Goal: Task Accomplishment & Management: Manage account settings

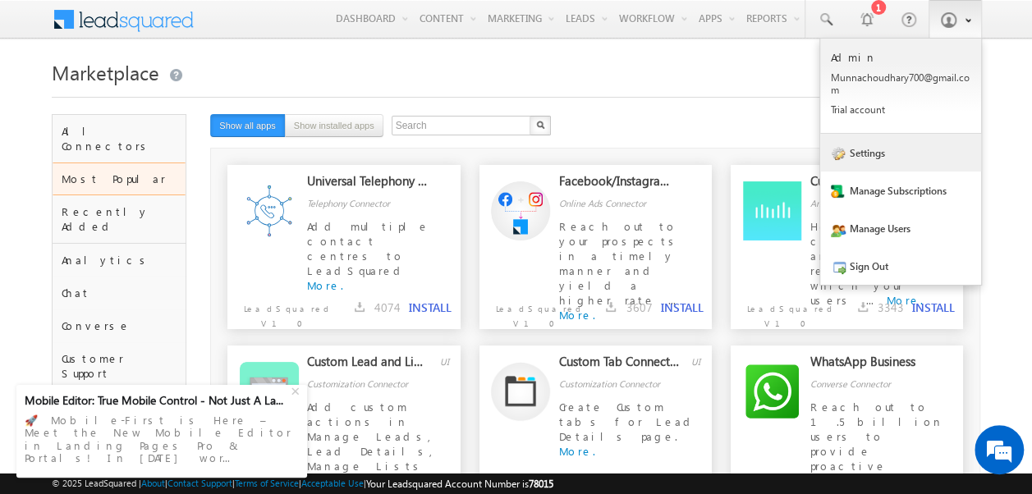
click at [886, 151] on link "Settings" at bounding box center [900, 153] width 161 height 38
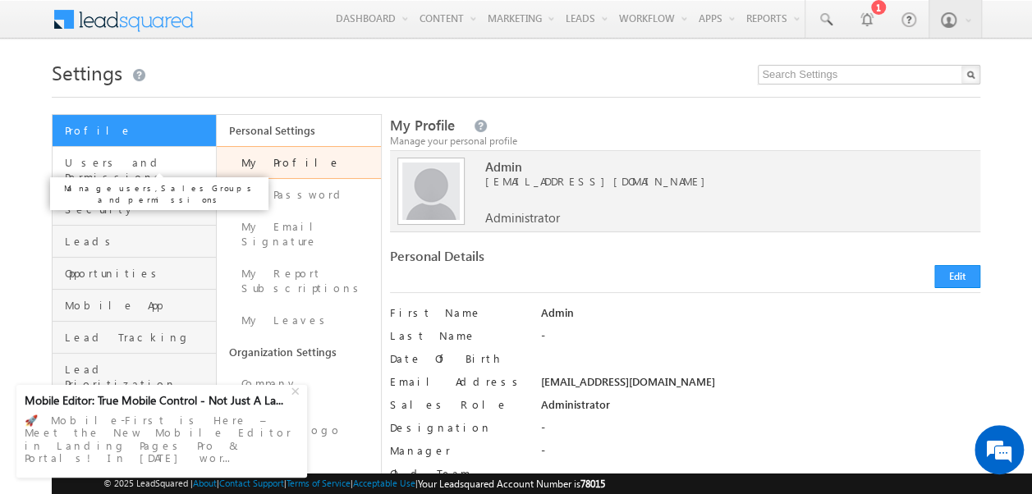
drag, startPoint x: 90, startPoint y: 165, endPoint x: 111, endPoint y: 164, distance: 21.4
click at [90, 165] on span "Users and Permissions" at bounding box center [138, 170] width 147 height 30
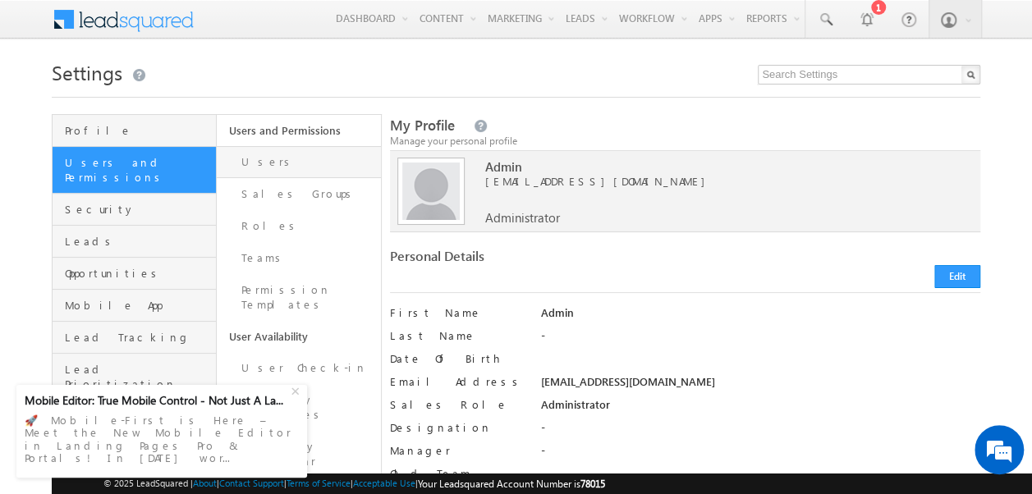
click at [252, 165] on link "Users" at bounding box center [299, 162] width 164 height 32
click at [246, 159] on link "Users" at bounding box center [299, 162] width 164 height 32
click at [255, 168] on link "Users" at bounding box center [299, 162] width 164 height 32
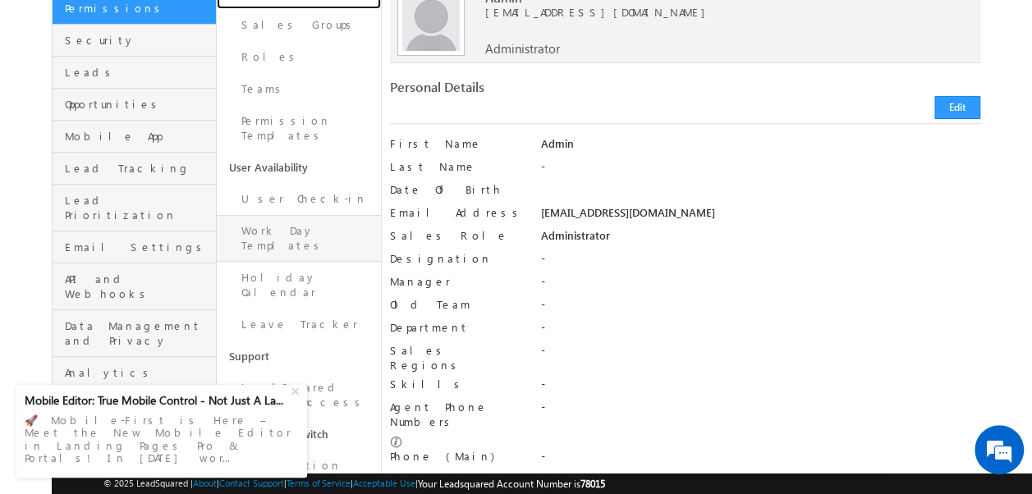
scroll to position [246, 0]
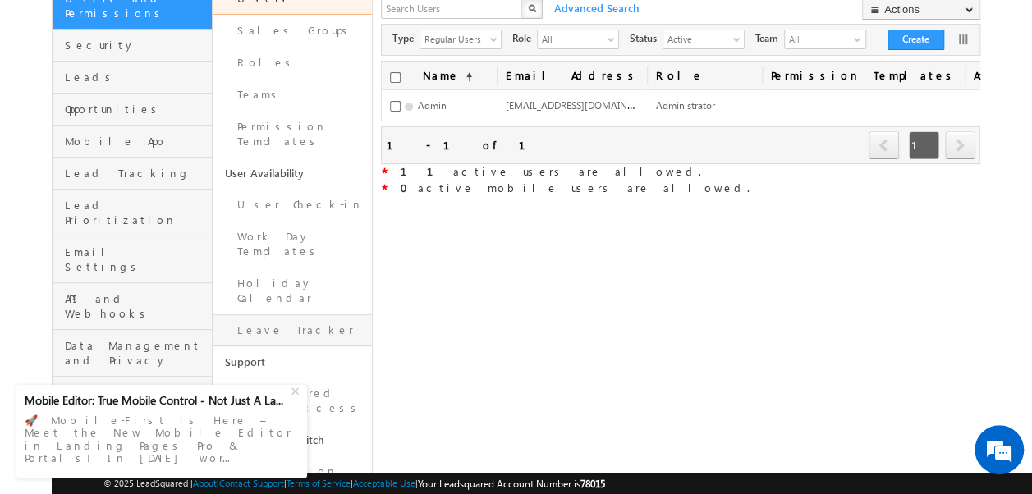
scroll to position [236, 0]
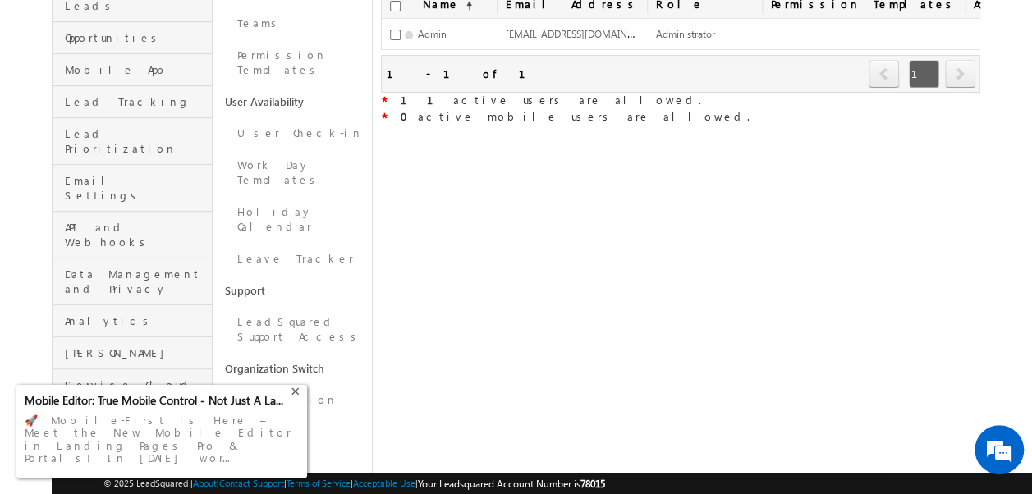
click at [296, 399] on div "+" at bounding box center [297, 389] width 20 height 20
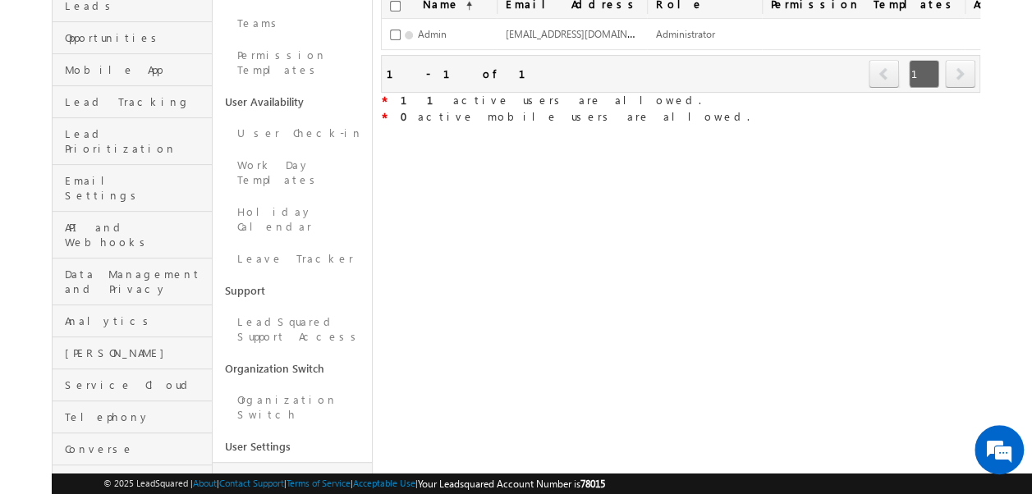
click at [273, 462] on link "User Fields" at bounding box center [293, 478] width 160 height 32
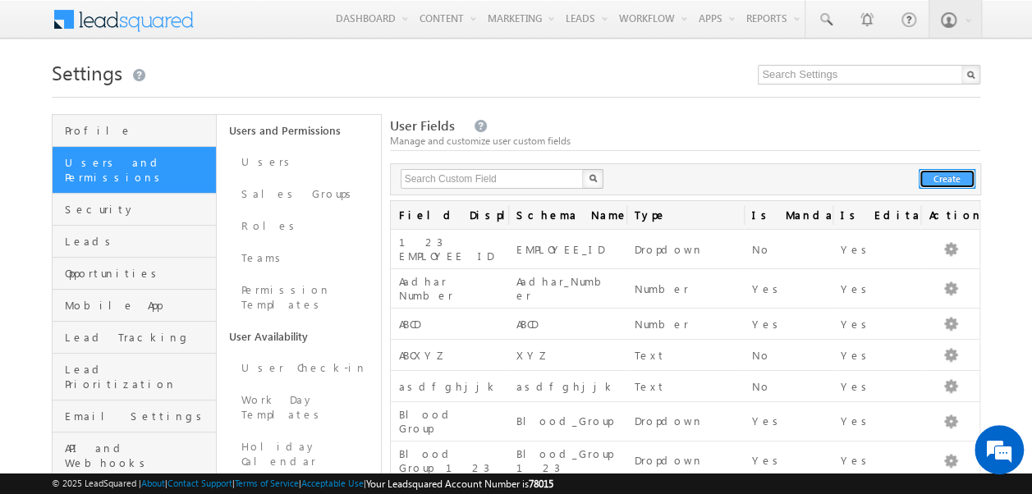
click at [938, 176] on button "Create" at bounding box center [947, 179] width 57 height 20
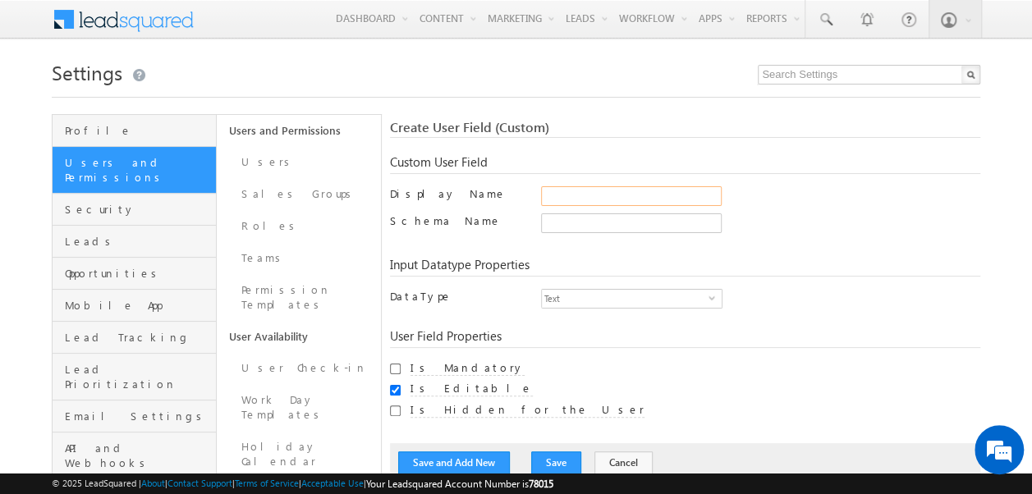
click at [563, 194] on input "Display Name" at bounding box center [631, 196] width 181 height 20
type input "Speaking Language"
type input "Speaking_Language"
click at [724, 260] on div "Input Datatype Properties" at bounding box center [685, 267] width 591 height 20
click at [596, 301] on span "Text" at bounding box center [625, 299] width 167 height 18
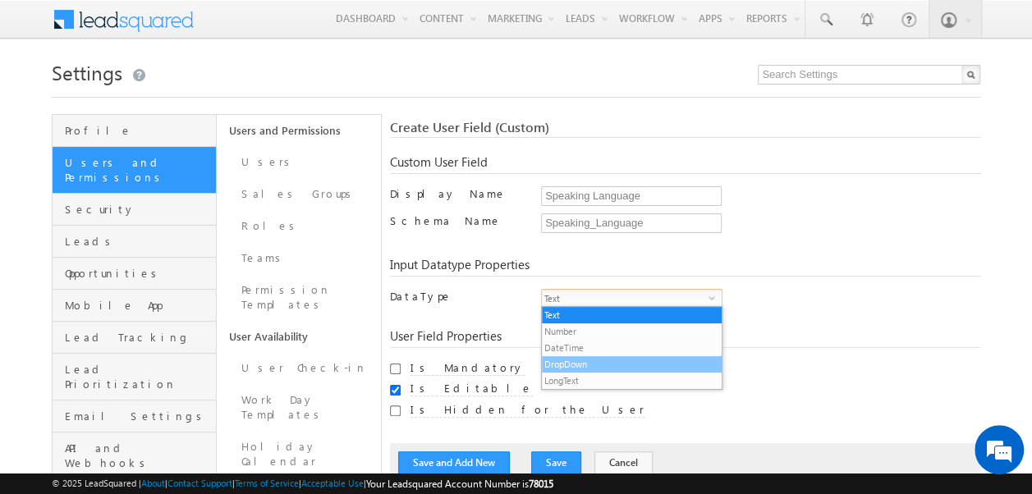
click at [567, 366] on li "DropDown" at bounding box center [632, 364] width 180 height 16
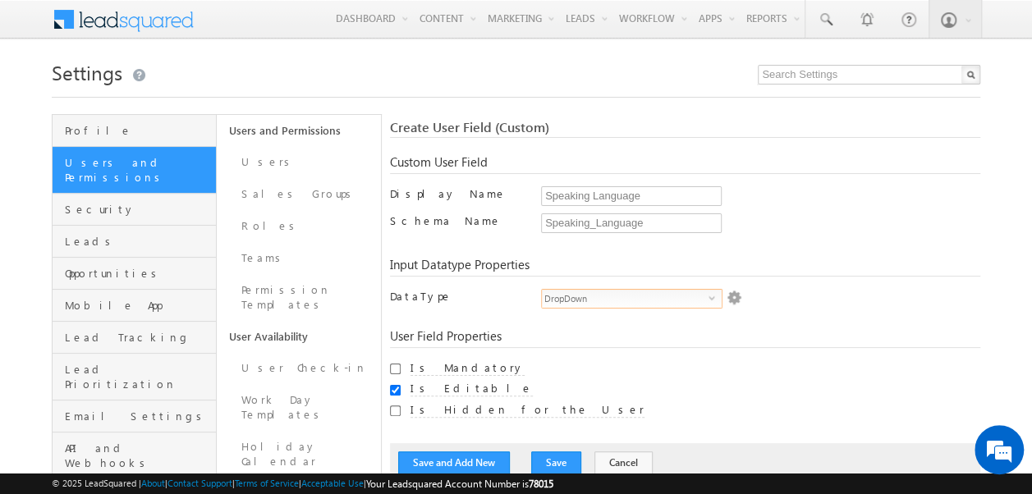
click at [793, 205] on div "Speaking Language Only alphanumeric characters, space and underscore is allowed…" at bounding box center [760, 199] width 439 height 27
click at [713, 297] on span "select" at bounding box center [715, 297] width 13 height 7
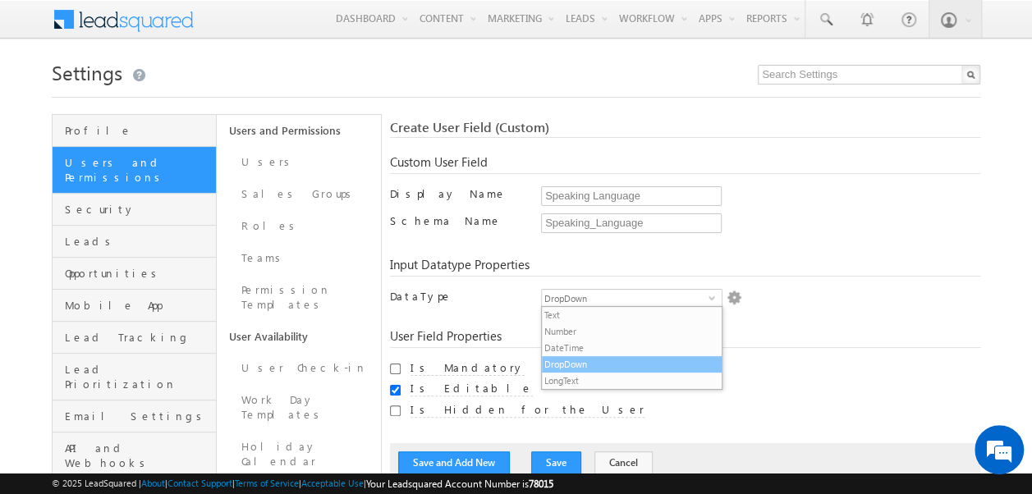
click at [563, 365] on li "DropDown" at bounding box center [632, 364] width 180 height 16
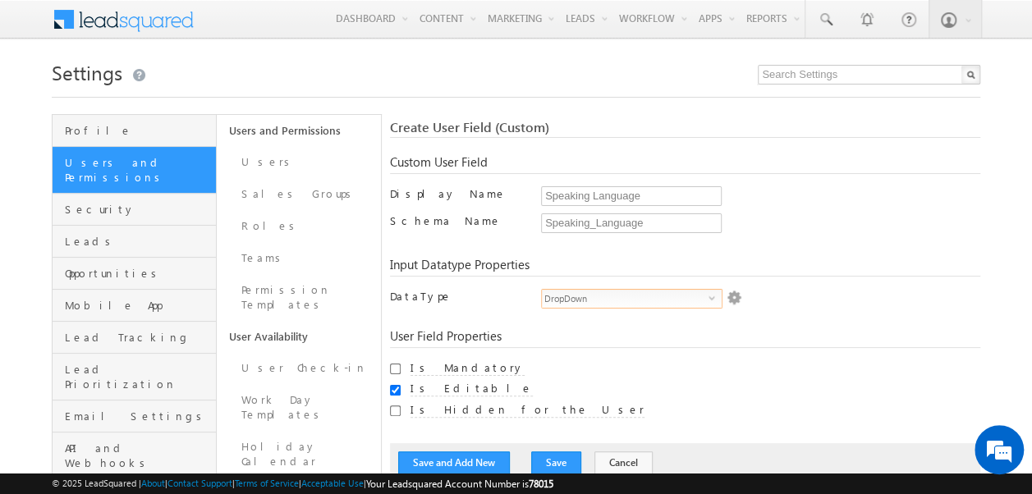
click at [729, 297] on img at bounding box center [734, 298] width 15 height 15
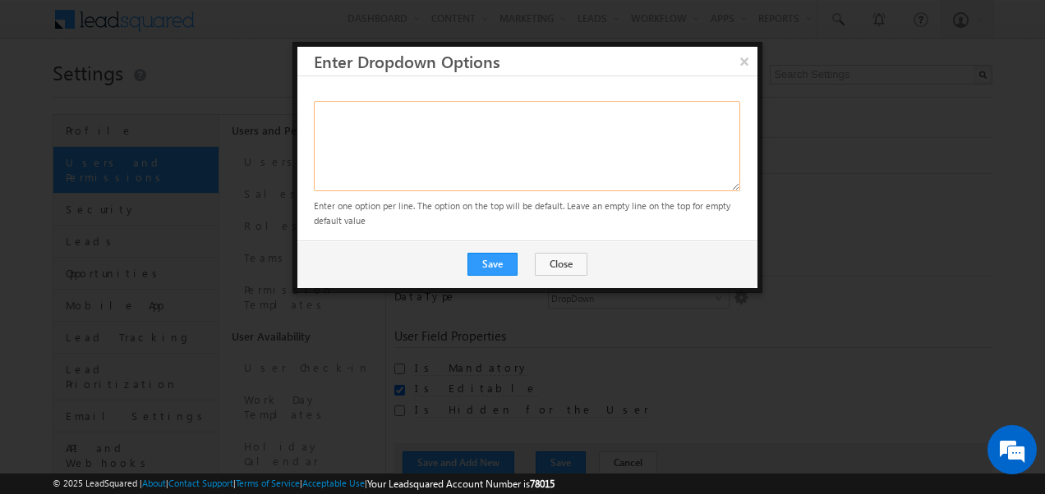
click at [370, 122] on textarea at bounding box center [527, 146] width 426 height 90
